Goal: Book appointment/travel/reservation

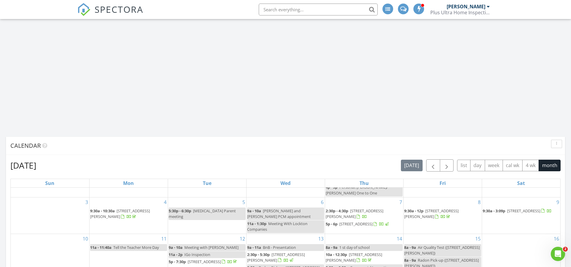
scroll to position [270, 0]
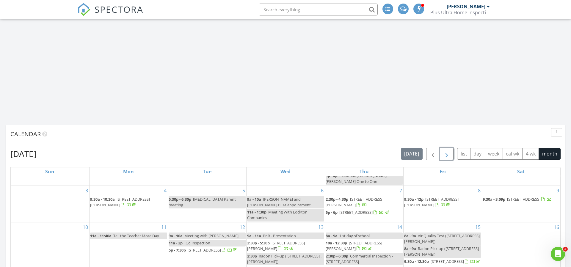
click at [446, 151] on span "button" at bounding box center [446, 153] width 7 height 7
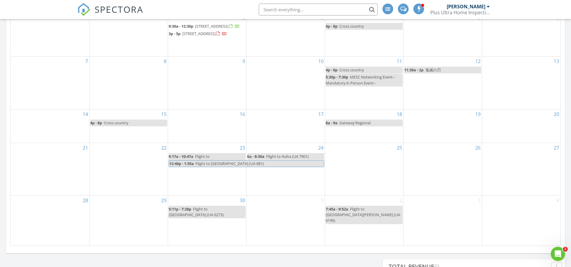
scroll to position [435, 0]
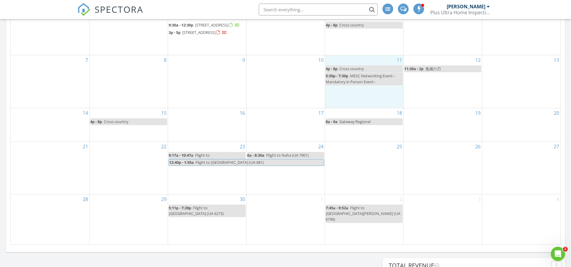
click at [367, 80] on div "11 4p - 8p Cross country 5:30p - 7:30p MESC Networking Event--Mandatory in Pers…" at bounding box center [364, 81] width 78 height 52
click at [364, 63] on link "Event" at bounding box center [363, 65] width 31 height 10
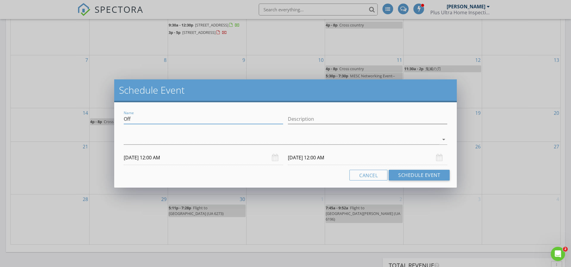
click at [162, 119] on input "Off" at bounding box center [203, 119] width 159 height 10
drag, startPoint x: 137, startPoint y: 119, endPoint x: 109, endPoint y: 118, distance: 28.0
click at [109, 118] on div "Schedule Event Name Off Description arrow_drop_down [DATE] 12:00 AM [DATE] 12:0…" at bounding box center [285, 133] width 571 height 267
type input "BNI"
click at [275, 159] on div "[DATE] 12:00 AM" at bounding box center [203, 157] width 159 height 15
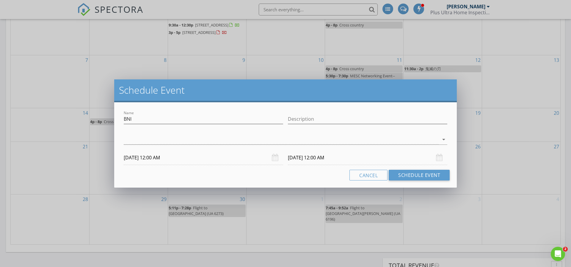
click at [273, 157] on div "[DATE] 12:00 AM" at bounding box center [203, 157] width 159 height 15
click at [242, 158] on input "[DATE] 12:00 AM" at bounding box center [203, 157] width 159 height 15
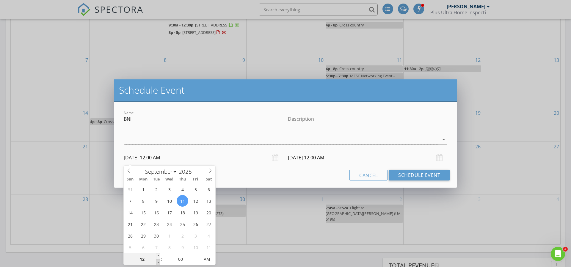
type input "11"
type input "[DATE] 11:00 PM"
click at [160, 260] on span at bounding box center [158, 262] width 4 height 6
type input "[DATE] 11:00 PM"
type input "10"
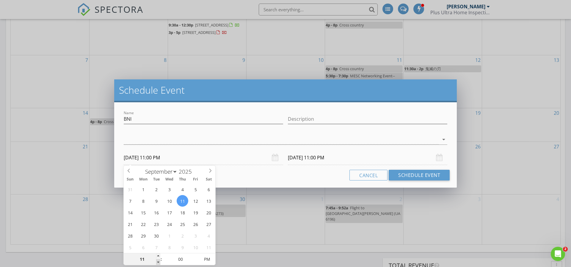
type input "[DATE] 10:00 PM"
click at [160, 260] on span at bounding box center [158, 262] width 4 height 6
type input "[DATE] 10:00 PM"
type input "09"
type input "[DATE] 9:00 PM"
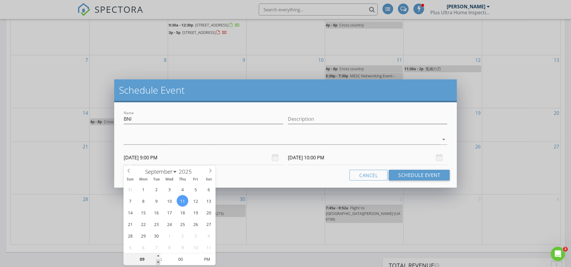
click at [160, 260] on span at bounding box center [158, 262] width 4 height 6
type input "[DATE] 9:00 PM"
type input "08"
type input "[DATE] 8:00 PM"
click at [160, 260] on span at bounding box center [158, 262] width 4 height 6
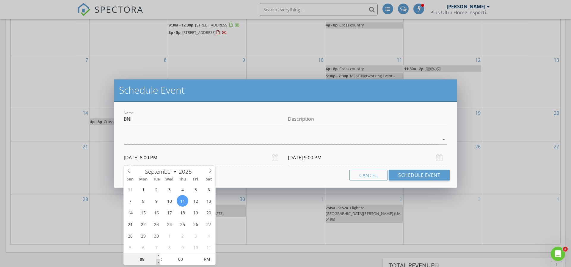
type input "[DATE] 8:00 PM"
type input "09"
type input "[DATE] 9:00 PM"
click at [160, 257] on span at bounding box center [158, 256] width 4 height 6
type input "[DATE] 9:00 PM"
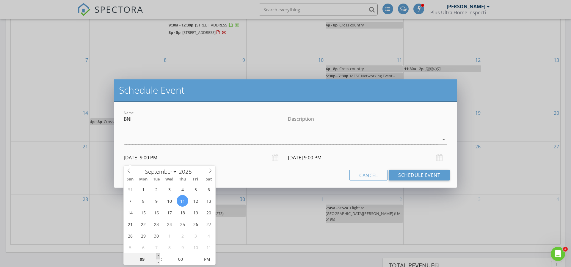
type input "10"
type input "[DATE] 10:00 PM"
click at [160, 257] on span at bounding box center [158, 256] width 4 height 6
type input "[DATE] 10:00 PM"
type input "[DATE] 10:00 AM"
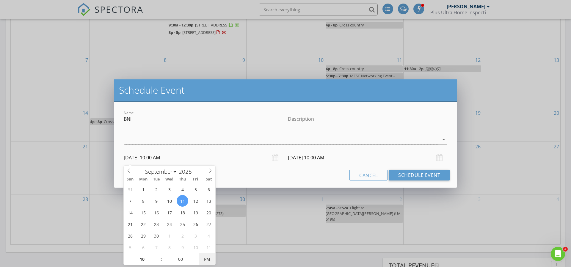
click at [205, 259] on span "PM" at bounding box center [207, 259] width 16 height 12
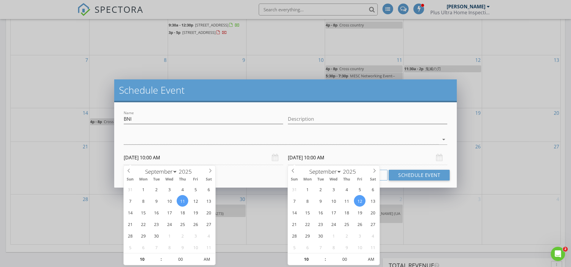
click at [332, 160] on input "[DATE] 10:00 AM" at bounding box center [367, 157] width 159 height 15
type input "[DATE] 10:00 AM"
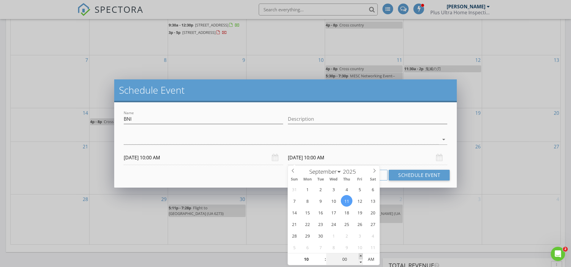
type input "05"
type input "[DATE] 10:05 AM"
click at [360, 256] on span at bounding box center [360, 256] width 4 height 6
type input "00"
type input "[DATE] 10:00 AM"
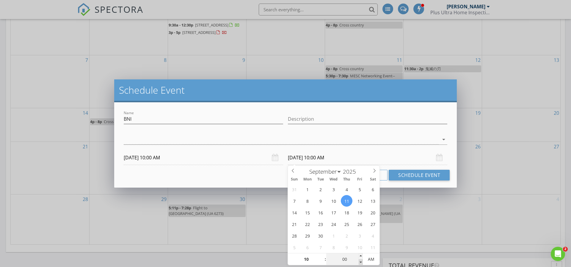
click at [360, 262] on span at bounding box center [360, 262] width 4 height 6
type input "11"
type input "[DATE] 11:00 AM"
click at [323, 255] on span at bounding box center [322, 256] width 4 height 6
click at [408, 176] on button "Schedule Event" at bounding box center [419, 175] width 61 height 11
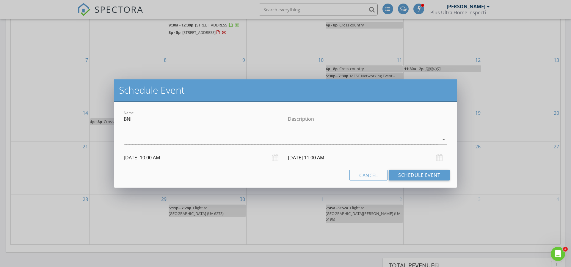
click at [190, 133] on div "check_box_outline_blank [PERSON_NAME] arrow_drop_down" at bounding box center [285, 140] width 323 height 19
click at [189, 136] on div at bounding box center [281, 140] width 315 height 10
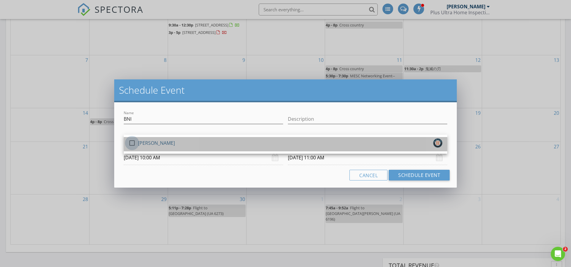
click at [130, 144] on div at bounding box center [132, 143] width 10 height 10
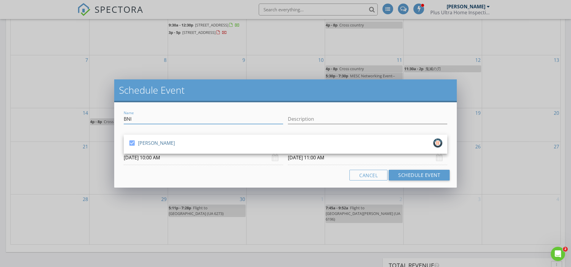
click at [153, 117] on input "BNI" at bounding box center [203, 119] width 159 height 10
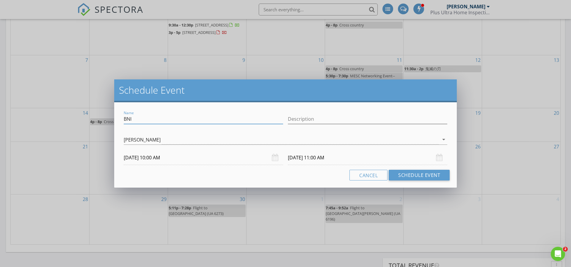
type input "BNI"
click at [407, 177] on button "Schedule Event" at bounding box center [419, 175] width 61 height 11
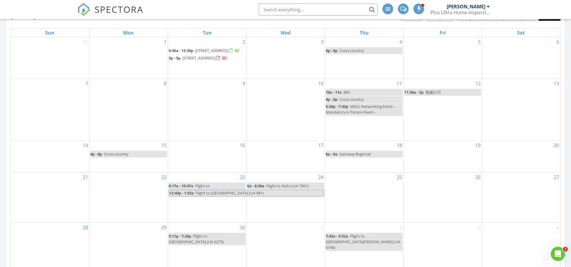
scroll to position [408, 0]
